Goal: Task Accomplishment & Management: Manage account settings

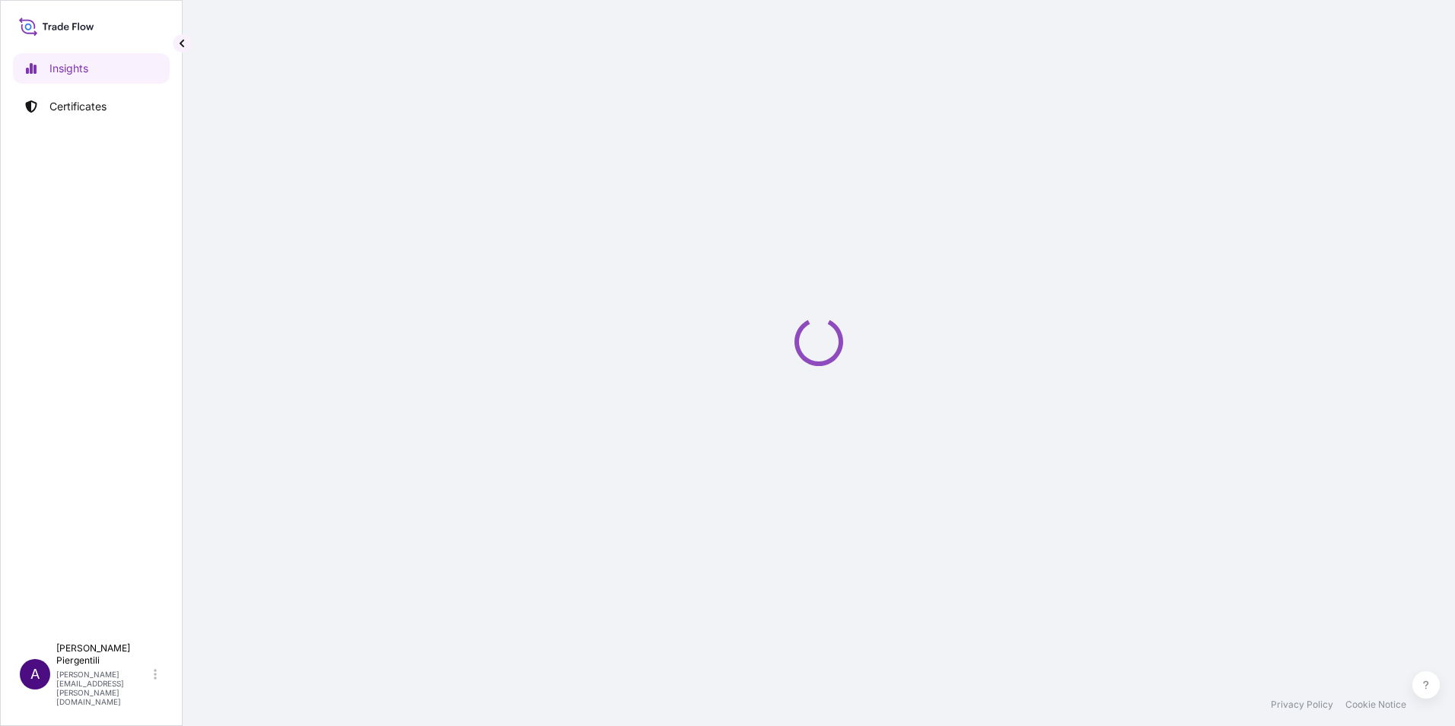
select select "2025"
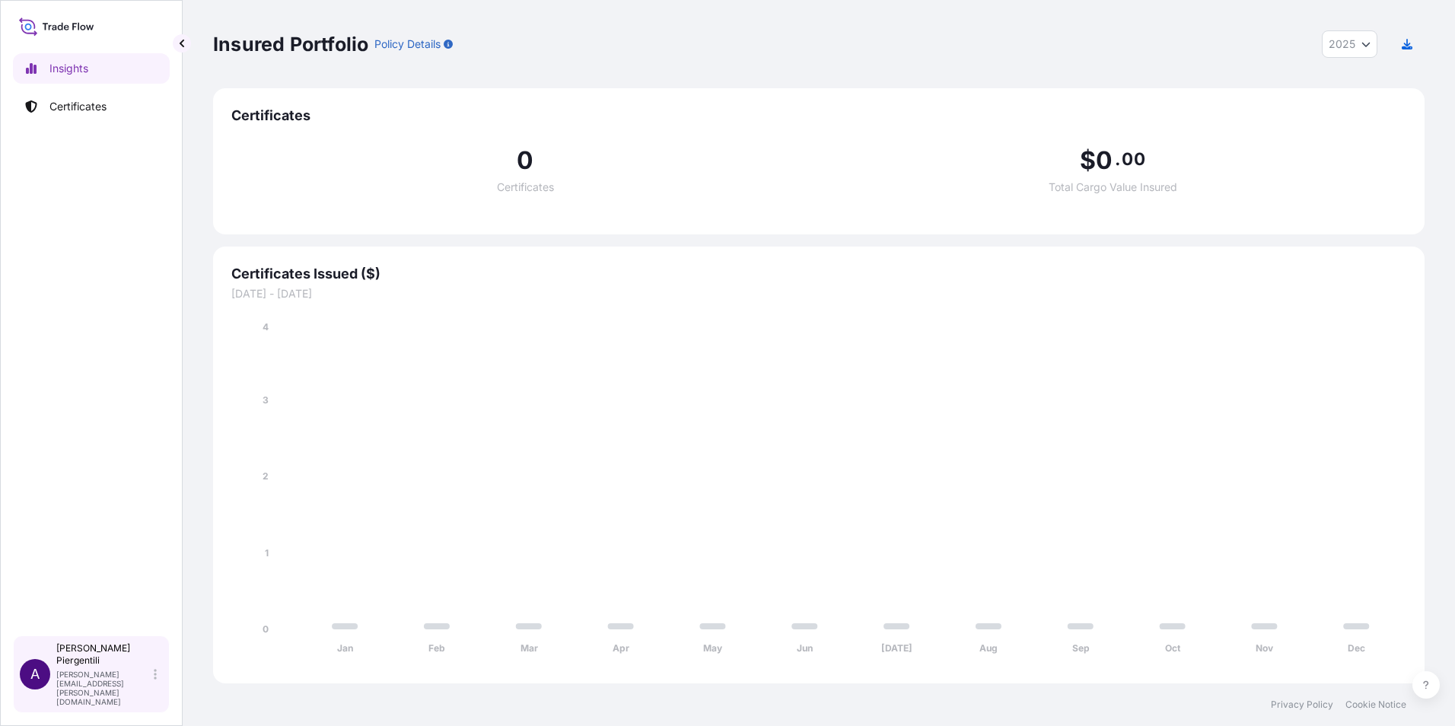
click at [104, 702] on p "[PERSON_NAME][EMAIL_ADDRESS][PERSON_NAME][DOMAIN_NAME]" at bounding box center [103, 688] width 94 height 37
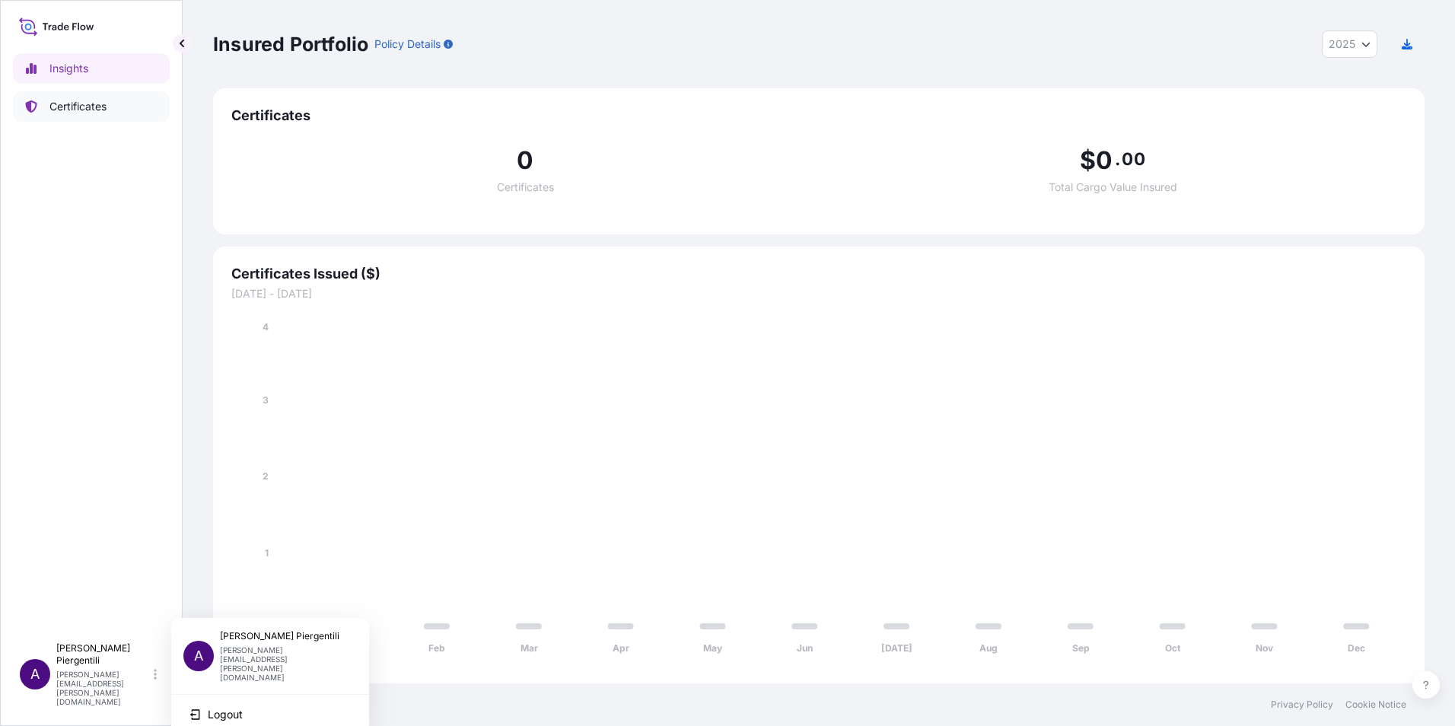
click at [87, 105] on p "Certificates" at bounding box center [77, 106] width 57 height 15
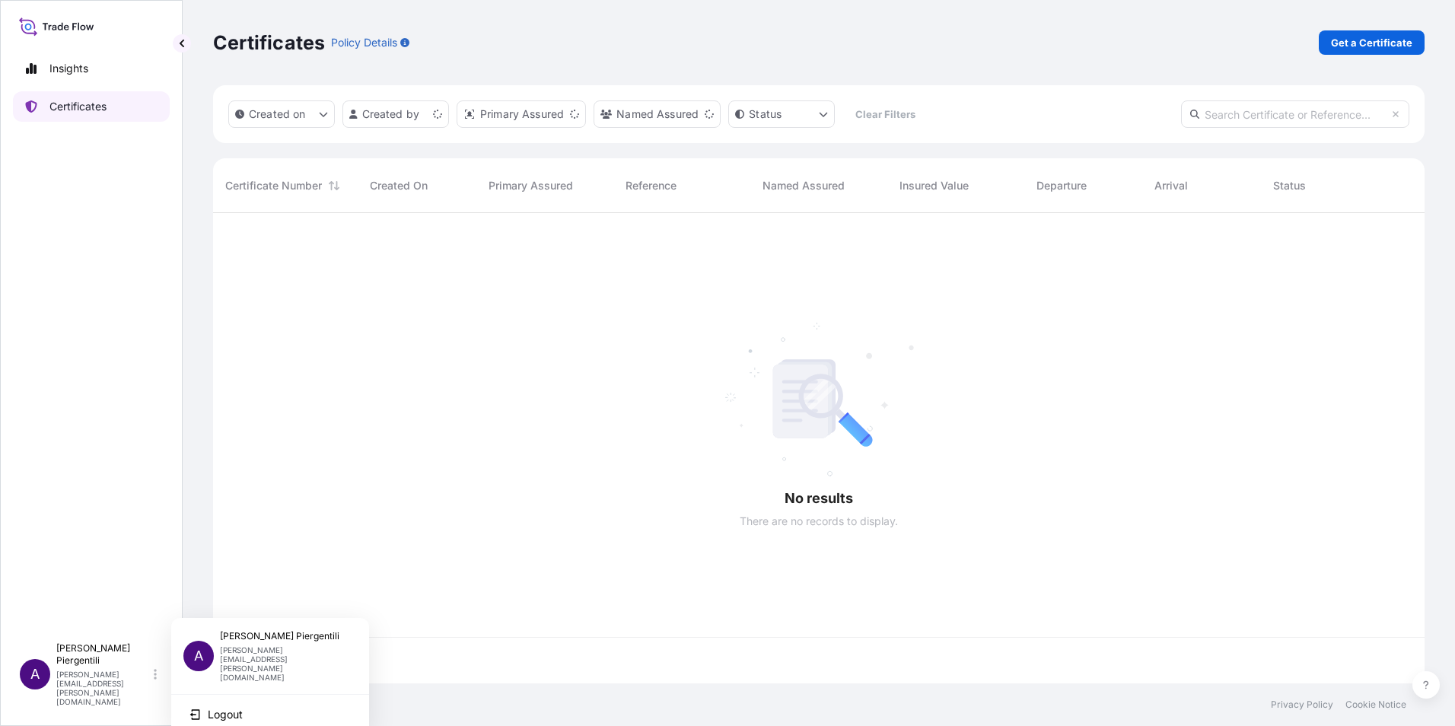
scroll to position [467, 1200]
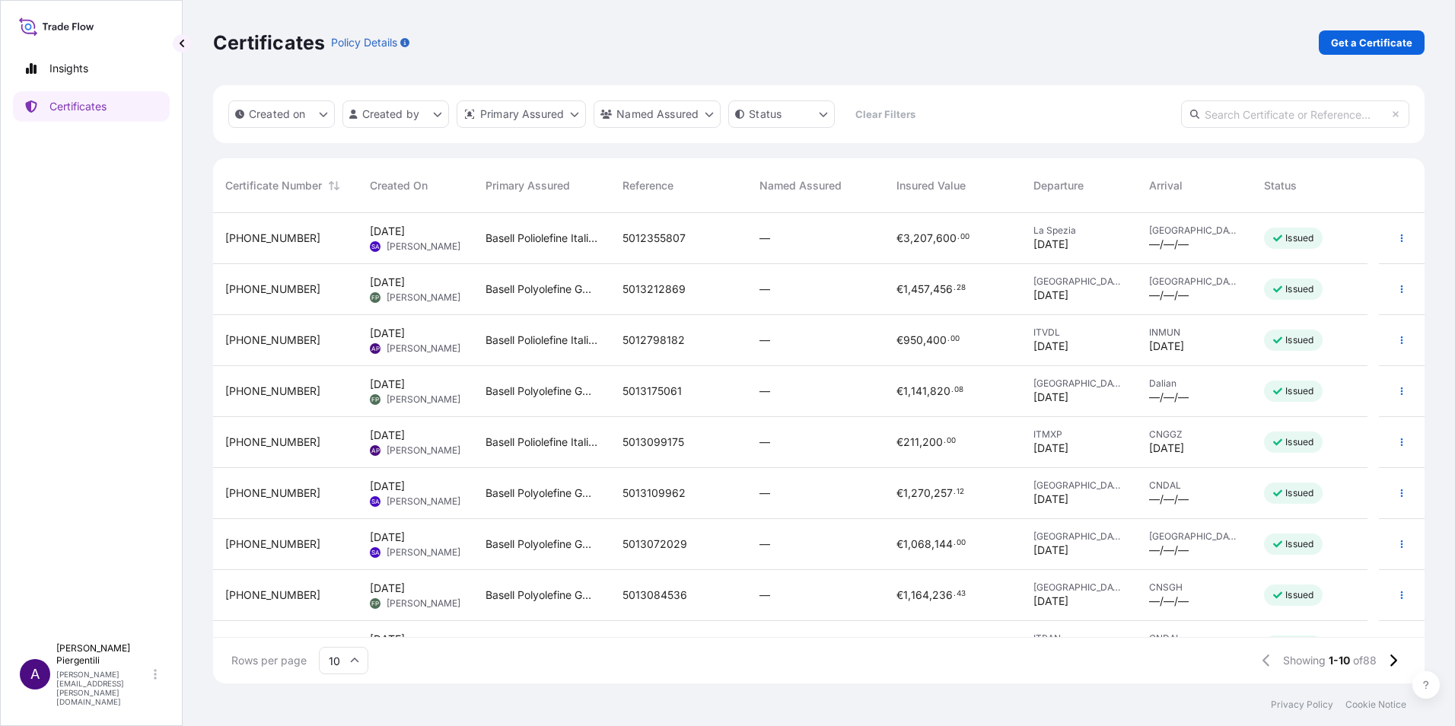
click at [654, 435] on span "5013099175" at bounding box center [654, 442] width 62 height 15
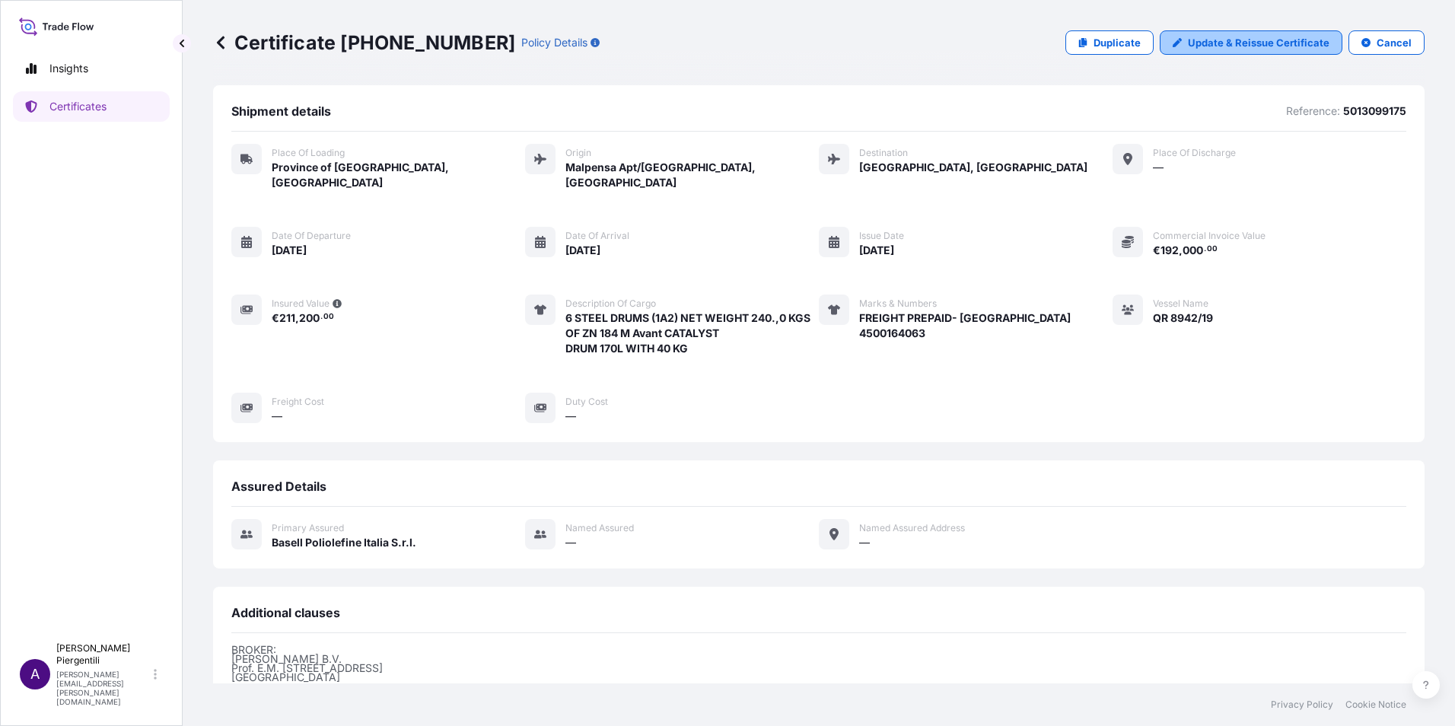
click at [1261, 38] on p "Update & Reissue Certificate" at bounding box center [1259, 42] width 142 height 15
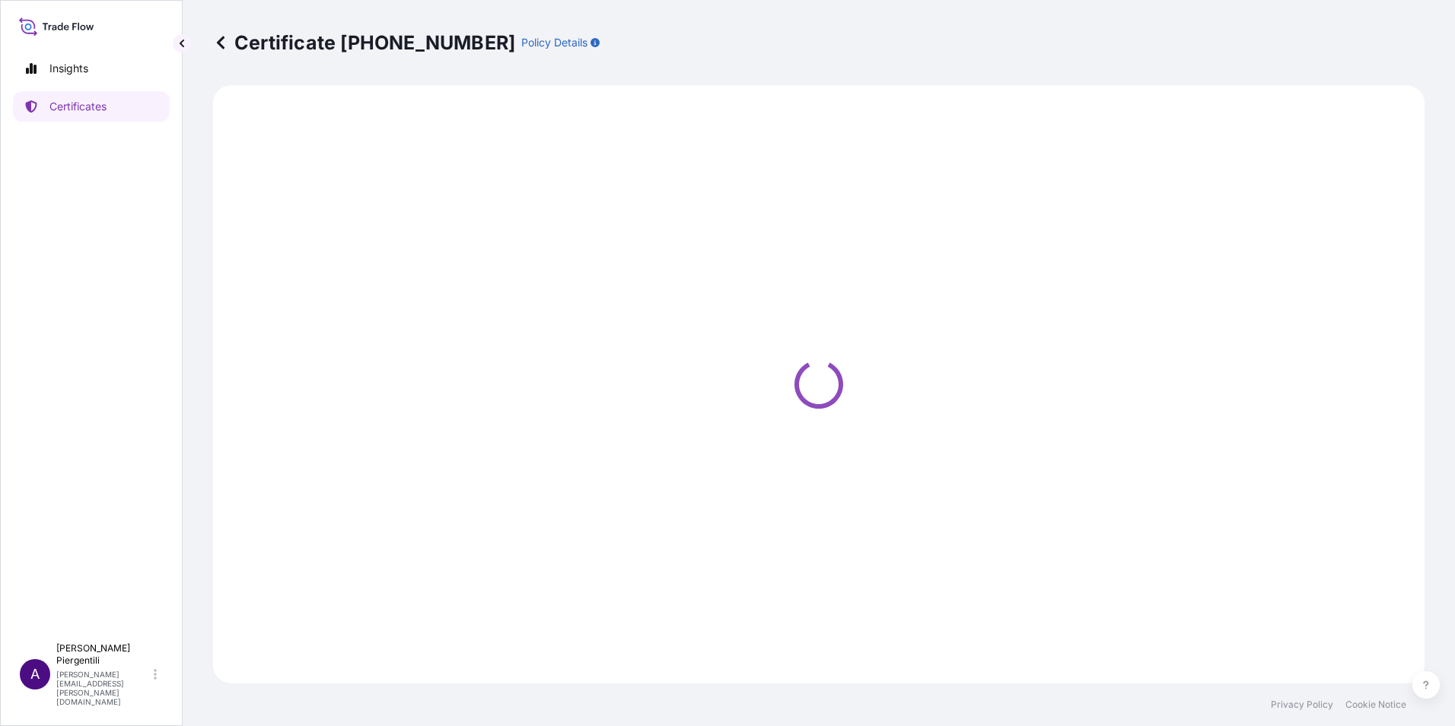
select select "Road / [GEOGRAPHIC_DATA]"
select select "Air"
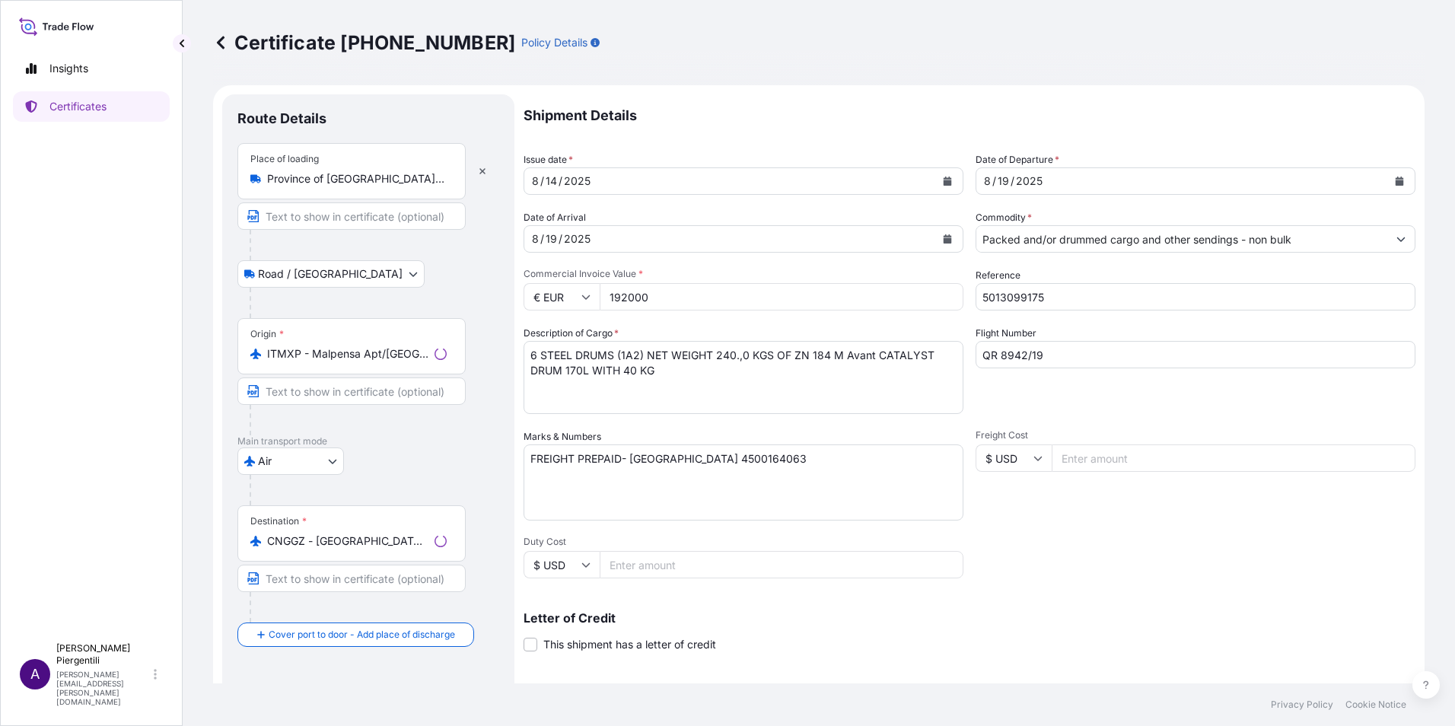
select select "32017"
click at [1023, 349] on input "QR 8942/19" at bounding box center [1196, 354] width 440 height 27
click at [1052, 352] on input "QR 8940/19" at bounding box center [1196, 354] width 440 height 27
type input "QR 8940/27"
click at [1396, 184] on icon "Calendar" at bounding box center [1400, 181] width 8 height 9
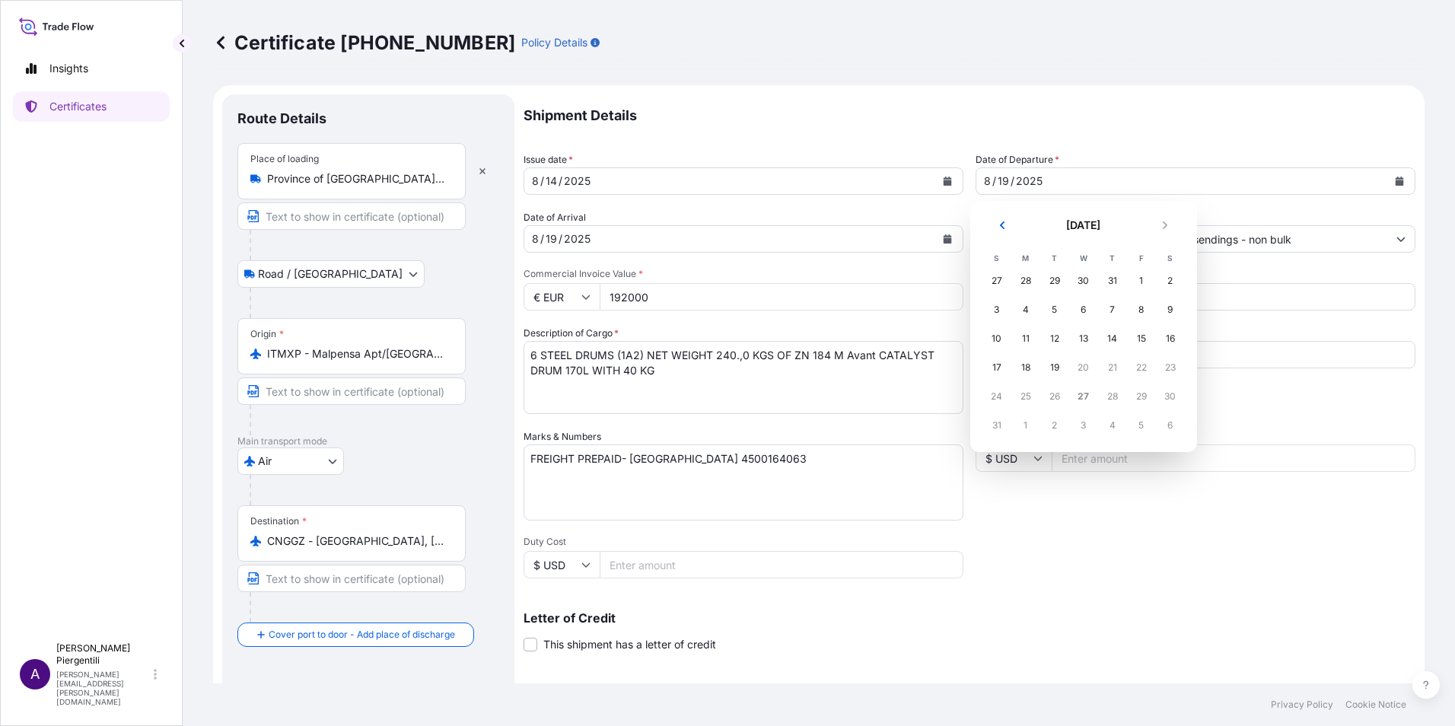
click at [1079, 390] on div "27" at bounding box center [1083, 396] width 27 height 27
click at [1087, 395] on div "27" at bounding box center [1083, 396] width 27 height 27
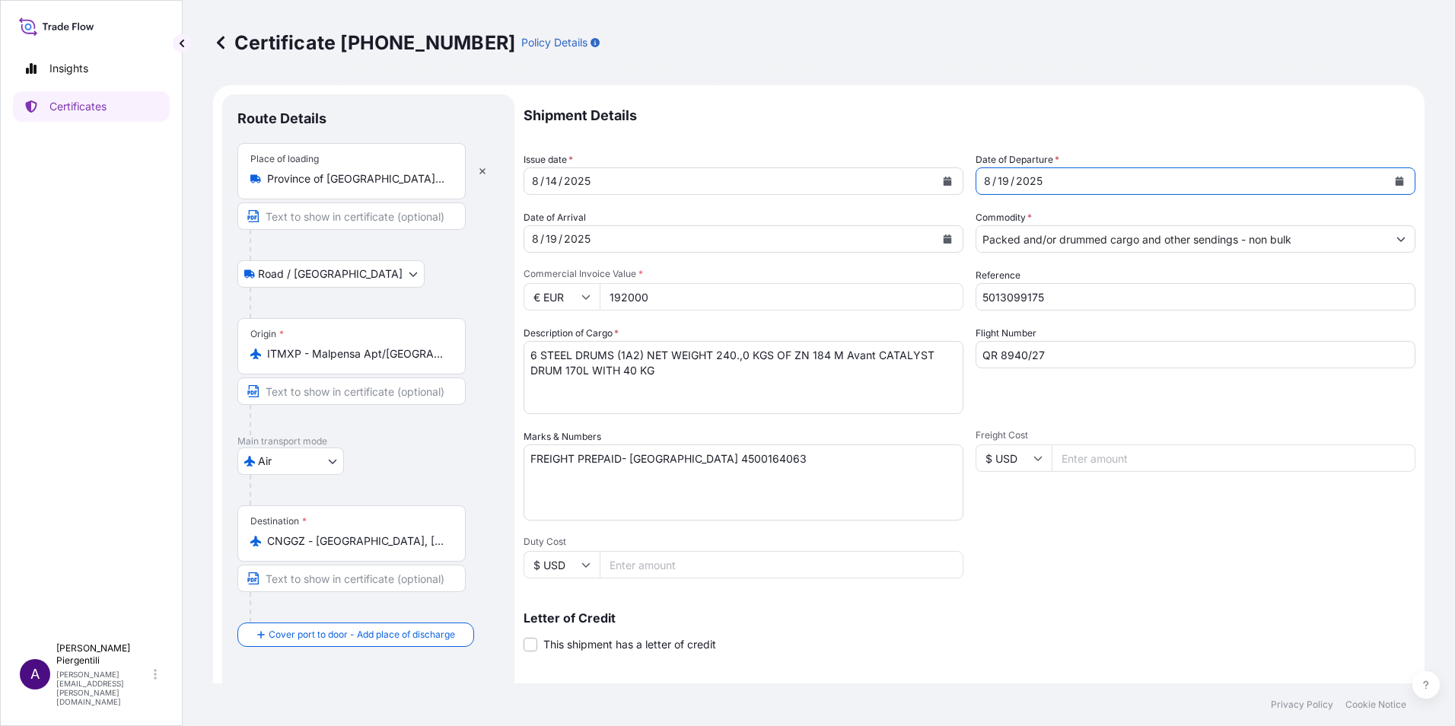
click at [880, 239] on div "[DATE]" at bounding box center [729, 238] width 411 height 27
click at [946, 237] on icon "Calendar" at bounding box center [947, 238] width 9 height 9
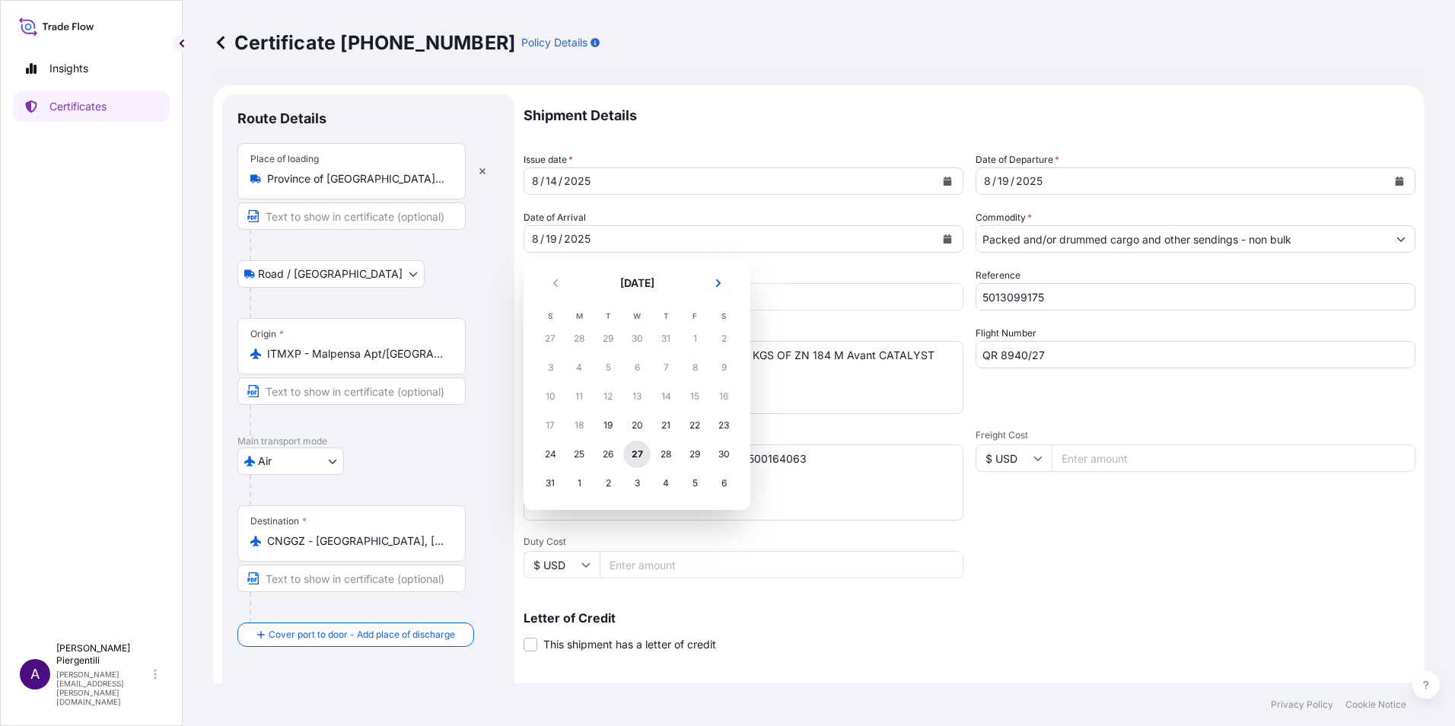
click at [632, 452] on div "27" at bounding box center [636, 454] width 27 height 27
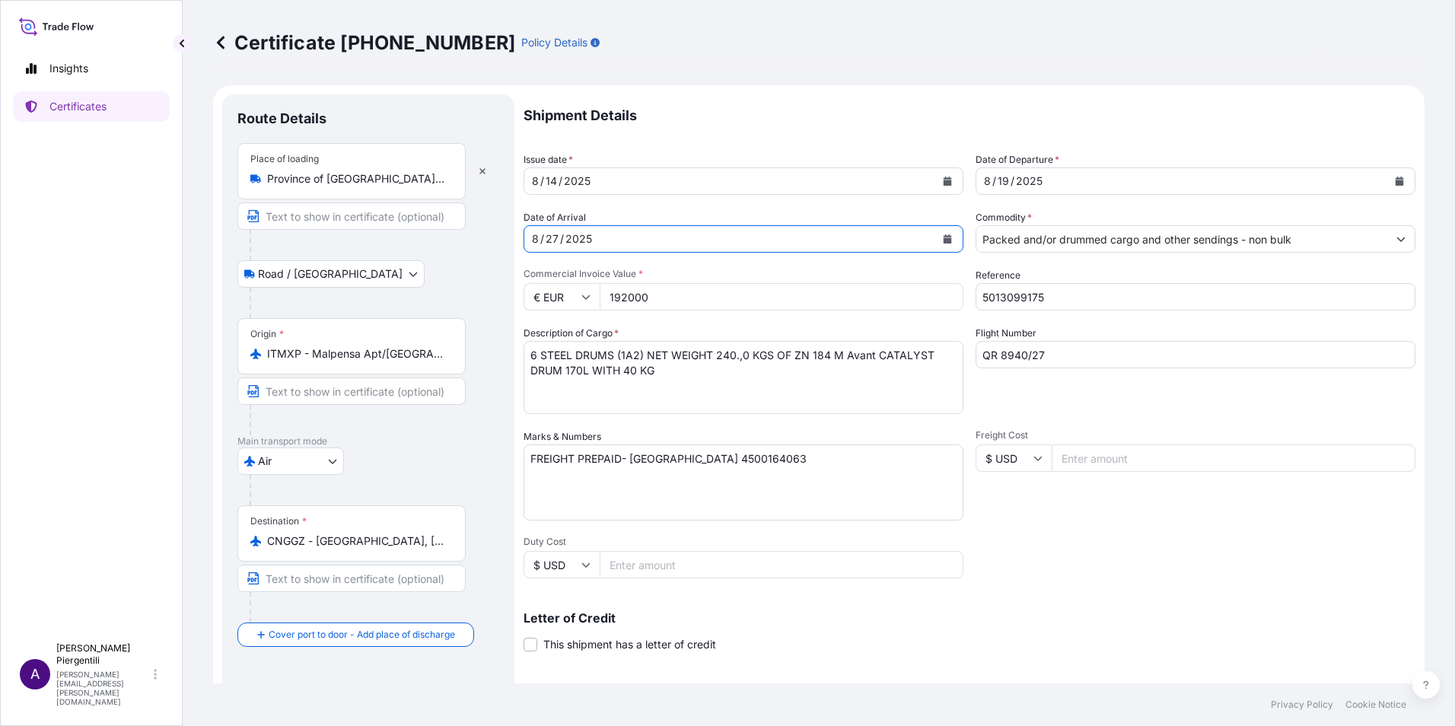
click at [1065, 180] on div "[DATE]" at bounding box center [1181, 180] width 411 height 27
click at [1396, 183] on icon "Calendar" at bounding box center [1400, 181] width 8 height 9
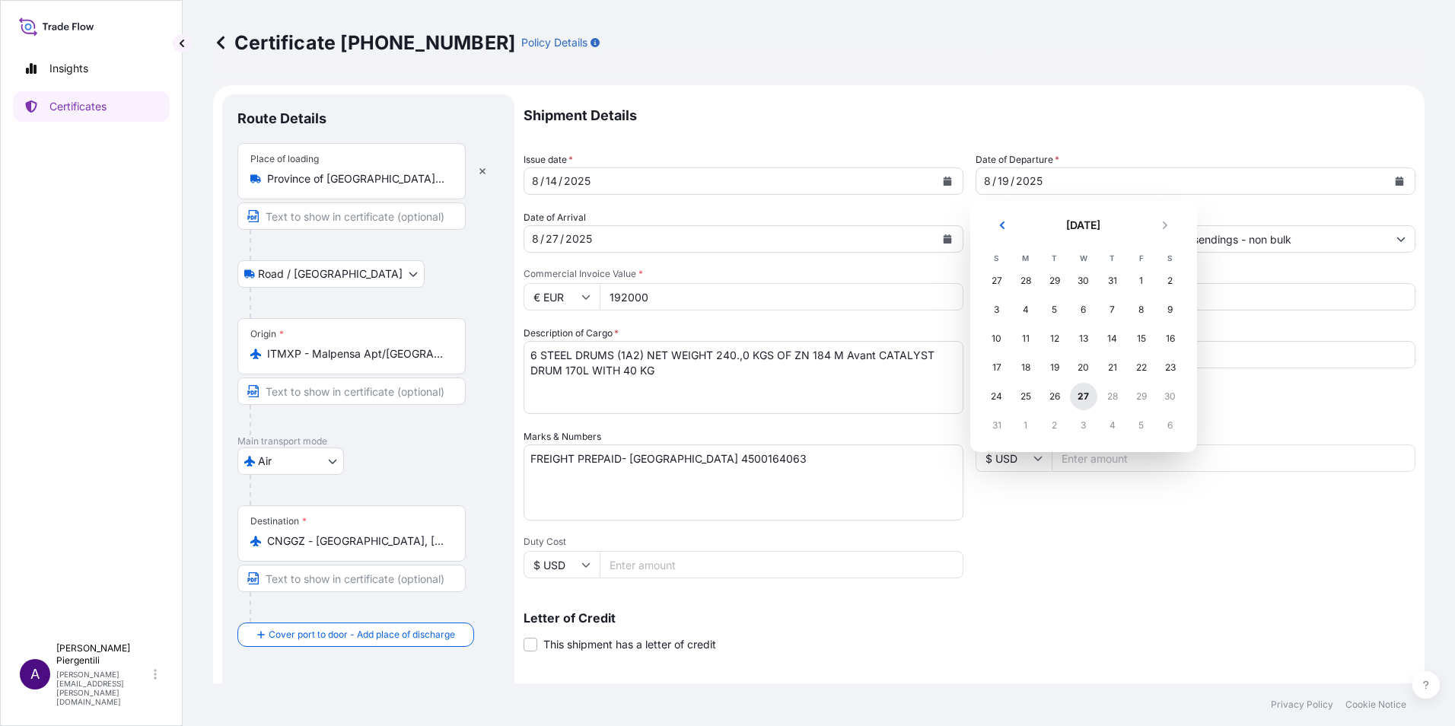
click at [1084, 392] on div "27" at bounding box center [1083, 396] width 27 height 27
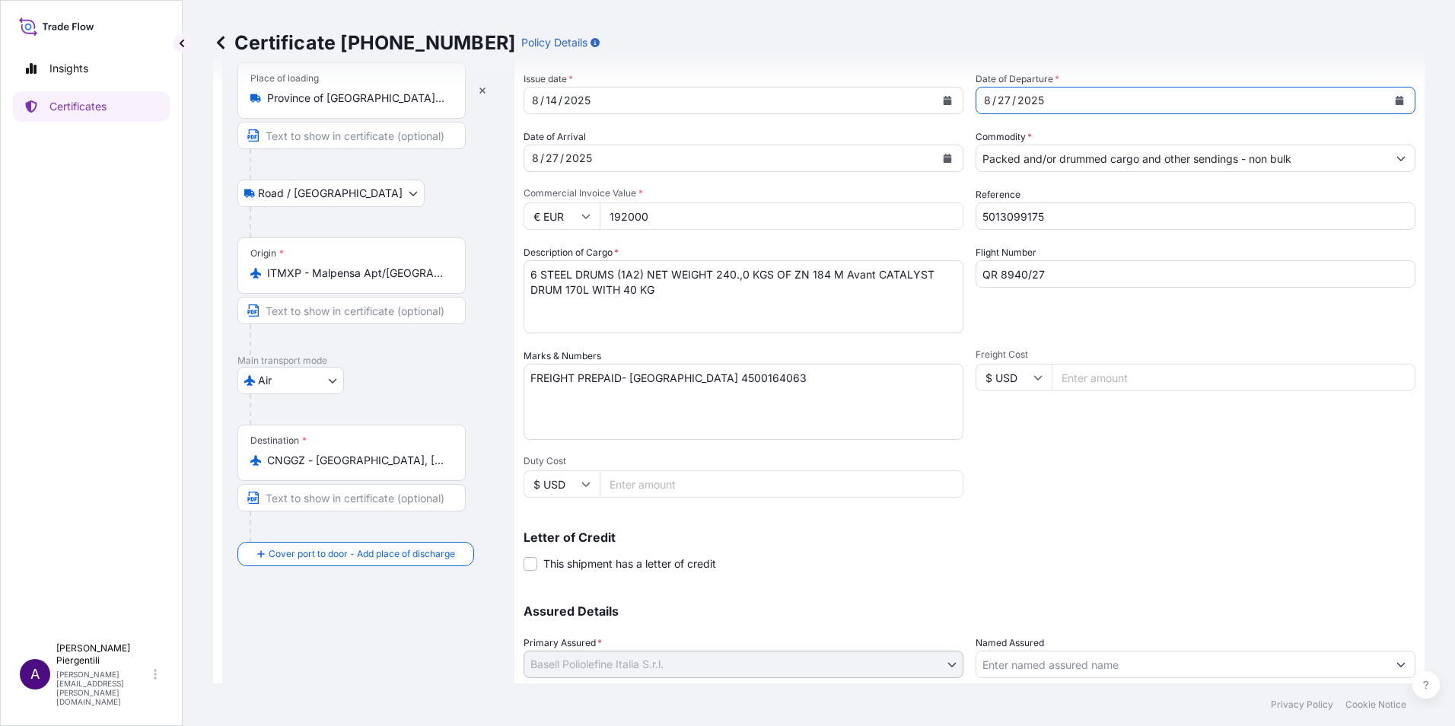
scroll to position [188, 0]
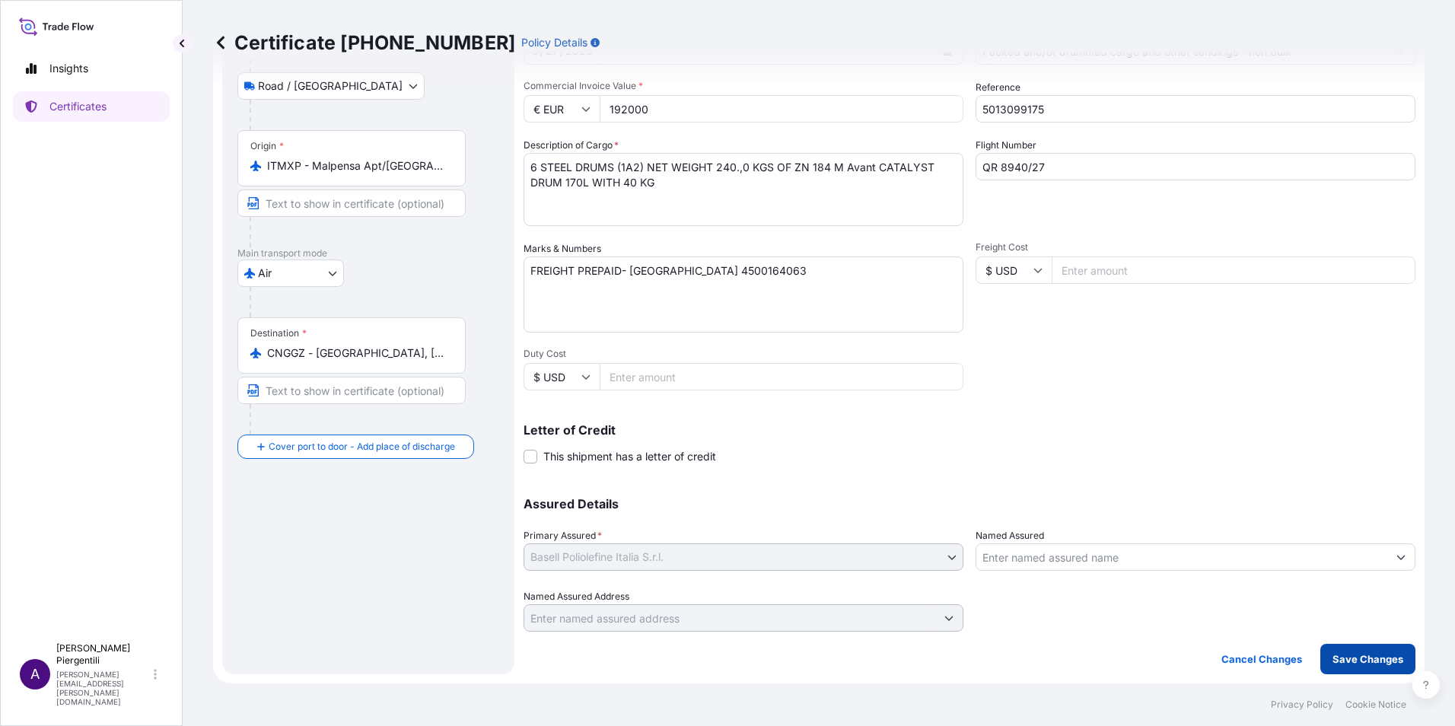
click at [1354, 654] on p "Save Changes" at bounding box center [1368, 658] width 71 height 15
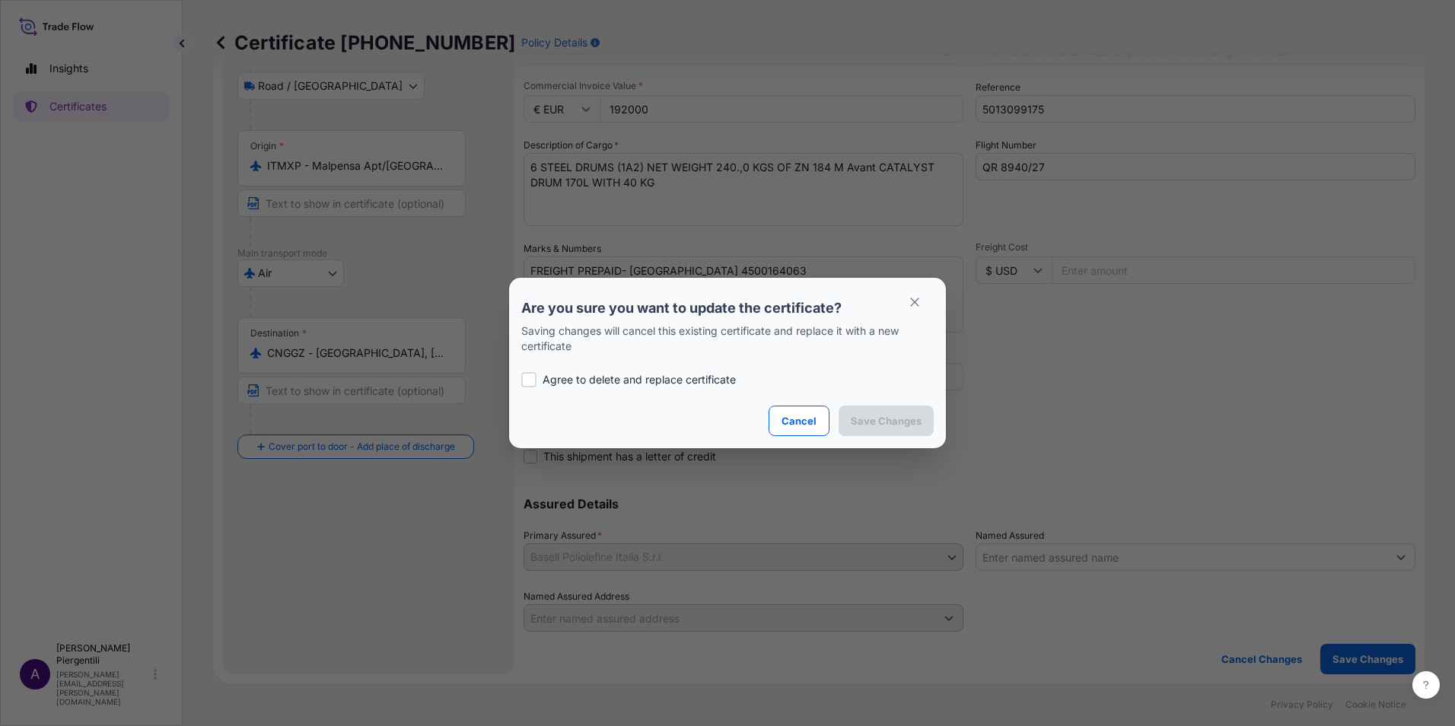
click at [531, 379] on div at bounding box center [528, 379] width 15 height 15
checkbox input "true"
click at [910, 422] on p "Save Changes" at bounding box center [886, 420] width 71 height 15
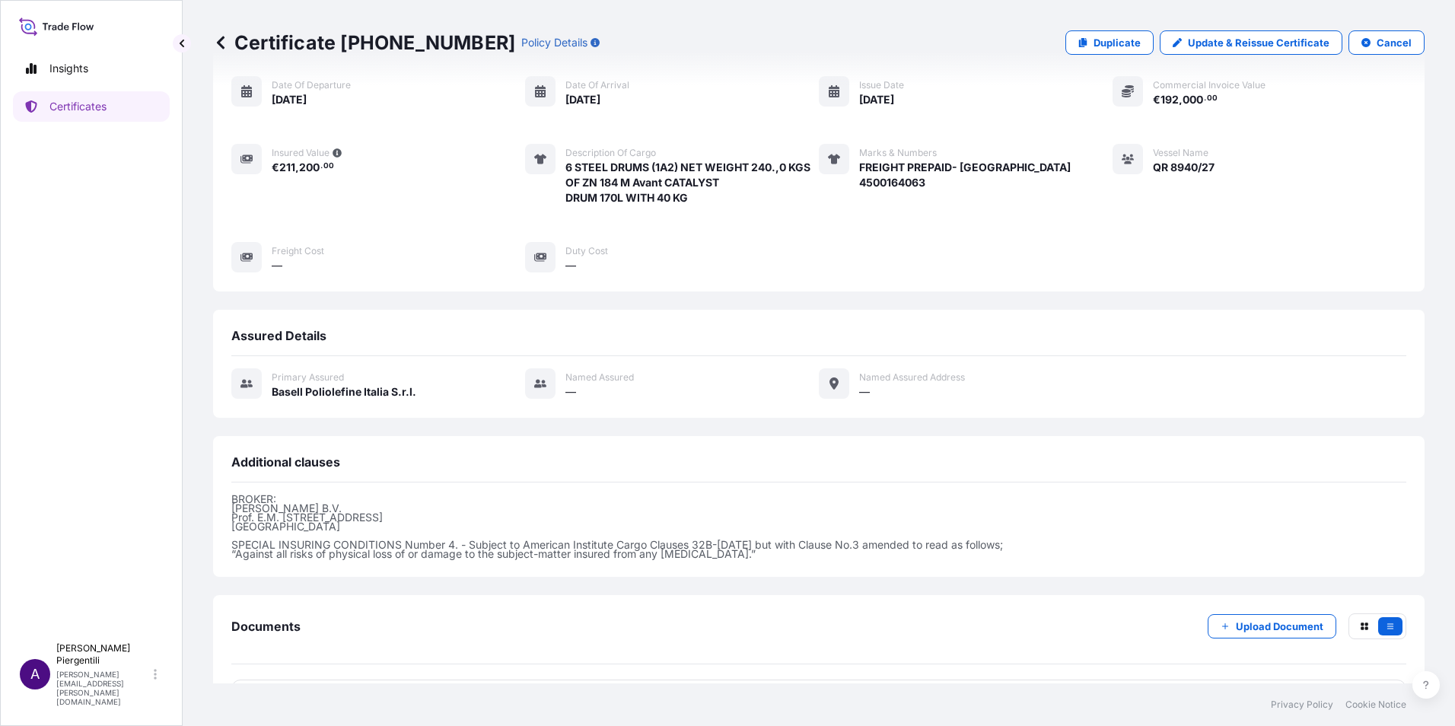
scroll to position [189, 0]
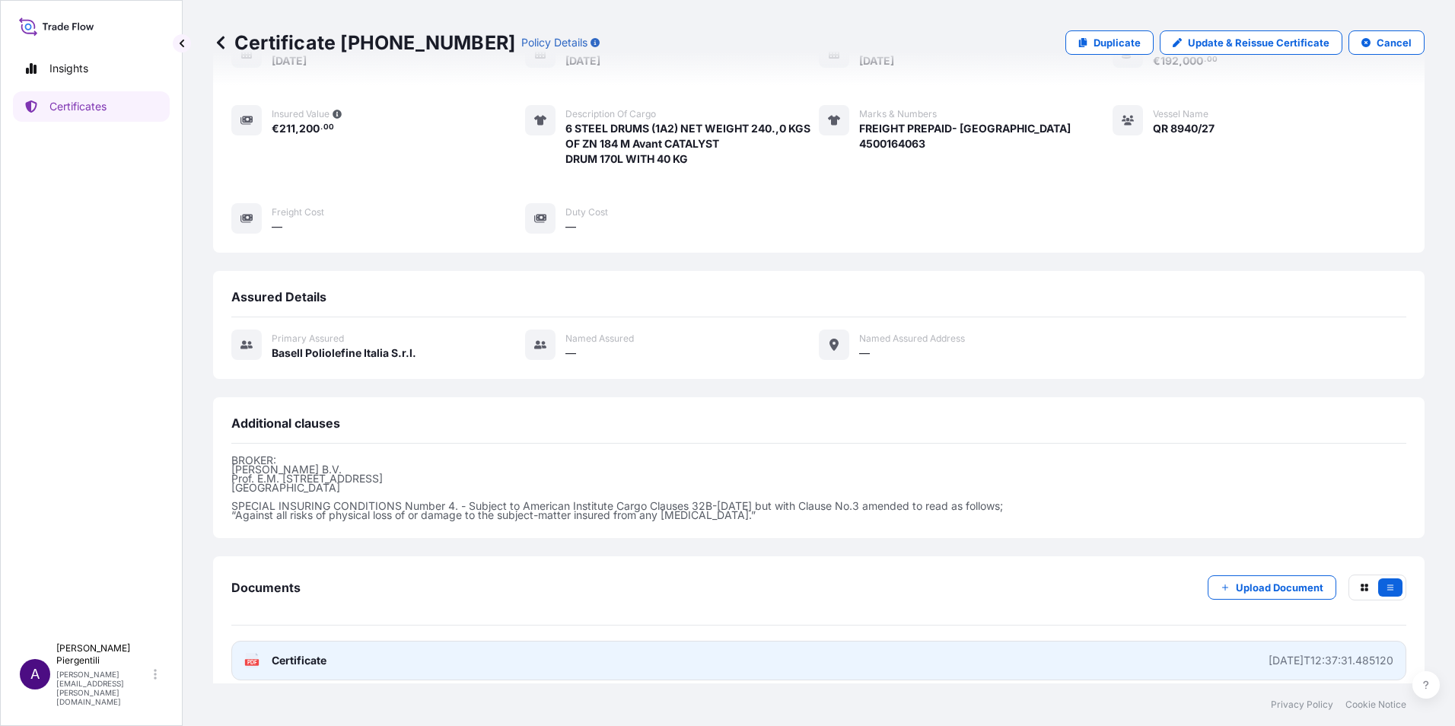
click at [294, 653] on span "Certificate" at bounding box center [299, 660] width 55 height 15
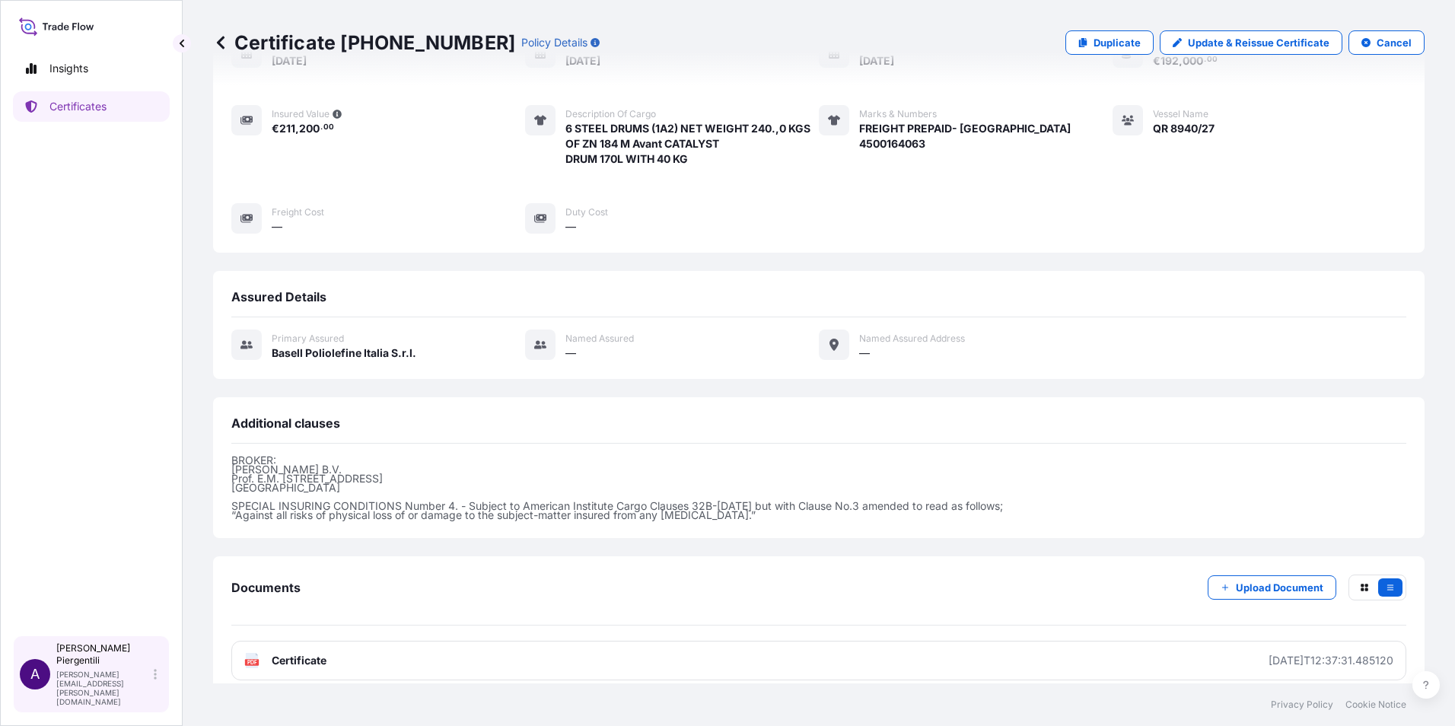
click at [113, 697] on p "[PERSON_NAME][EMAIL_ADDRESS][PERSON_NAME][DOMAIN_NAME]" at bounding box center [103, 688] width 94 height 37
